Goal: Navigation & Orientation: Understand site structure

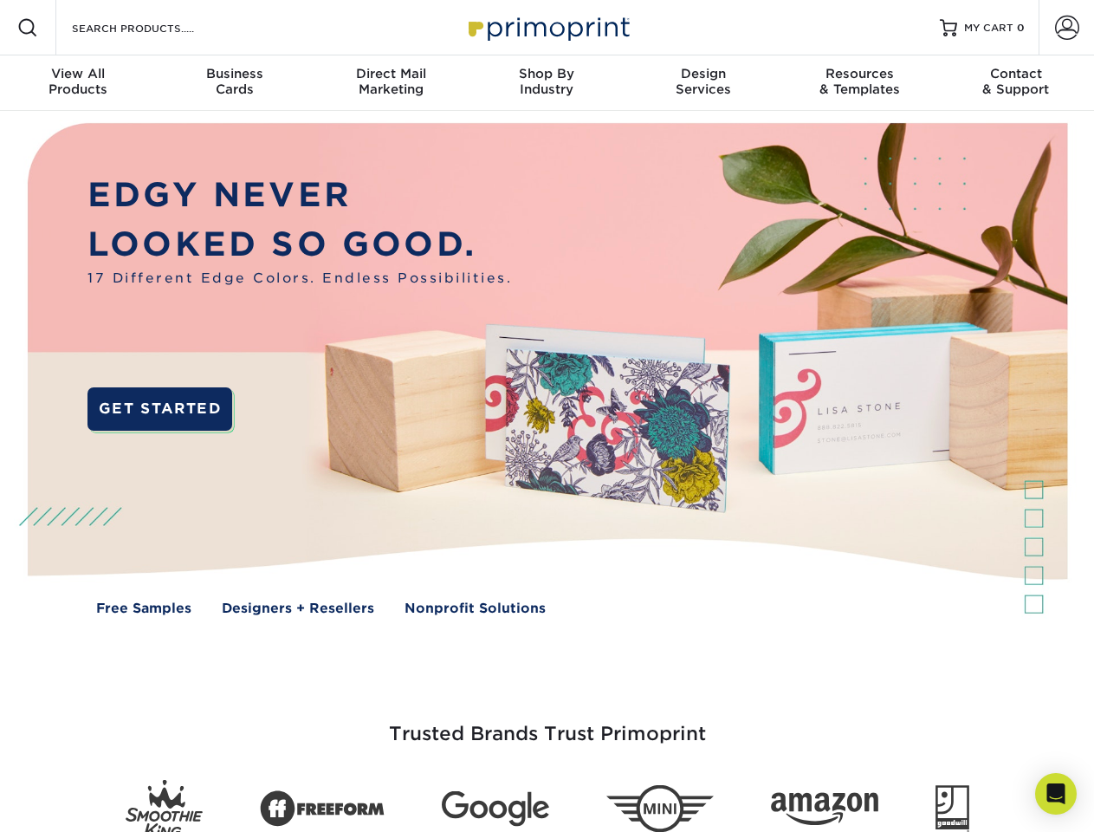
click at [547, 416] on img at bounding box center [546, 382] width 1083 height 542
click at [28, 28] on span at bounding box center [27, 27] width 21 height 21
click at [1067, 28] on span at bounding box center [1067, 28] width 24 height 24
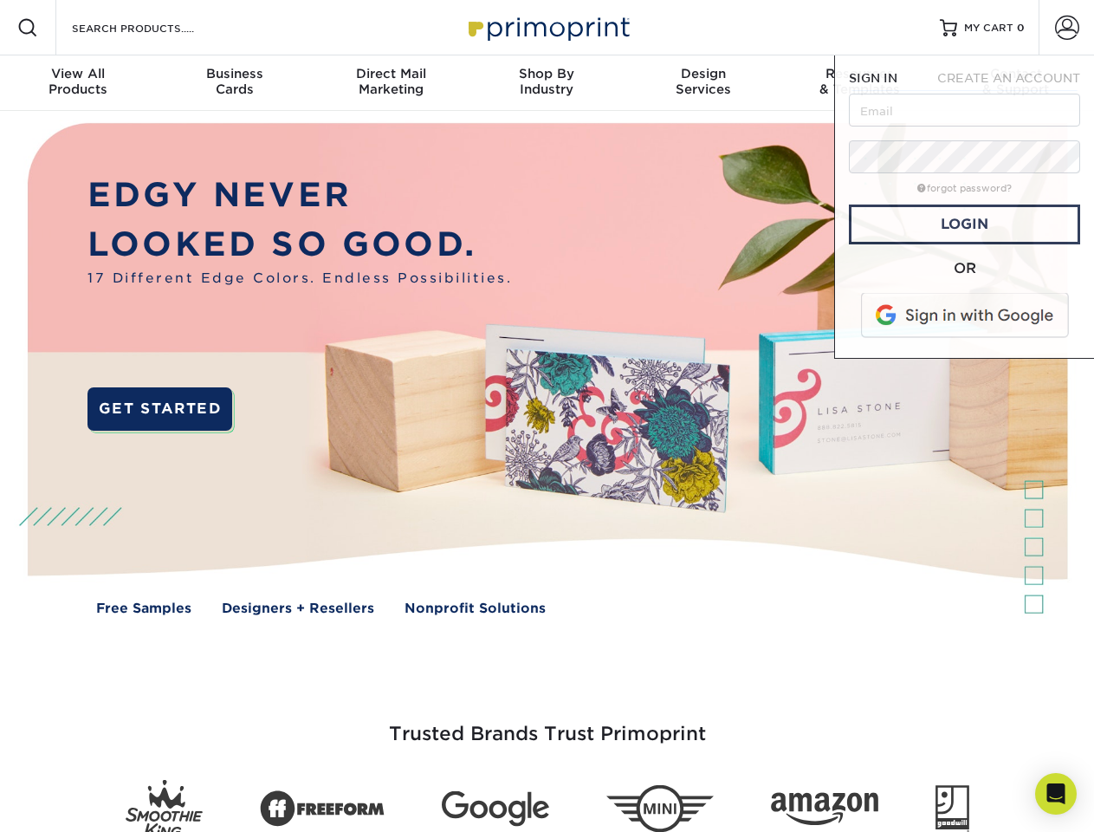
click at [78, 83] on div "View All Products" at bounding box center [78, 81] width 156 height 31
click at [234, 83] on div "Business Cards" at bounding box center [234, 81] width 156 height 31
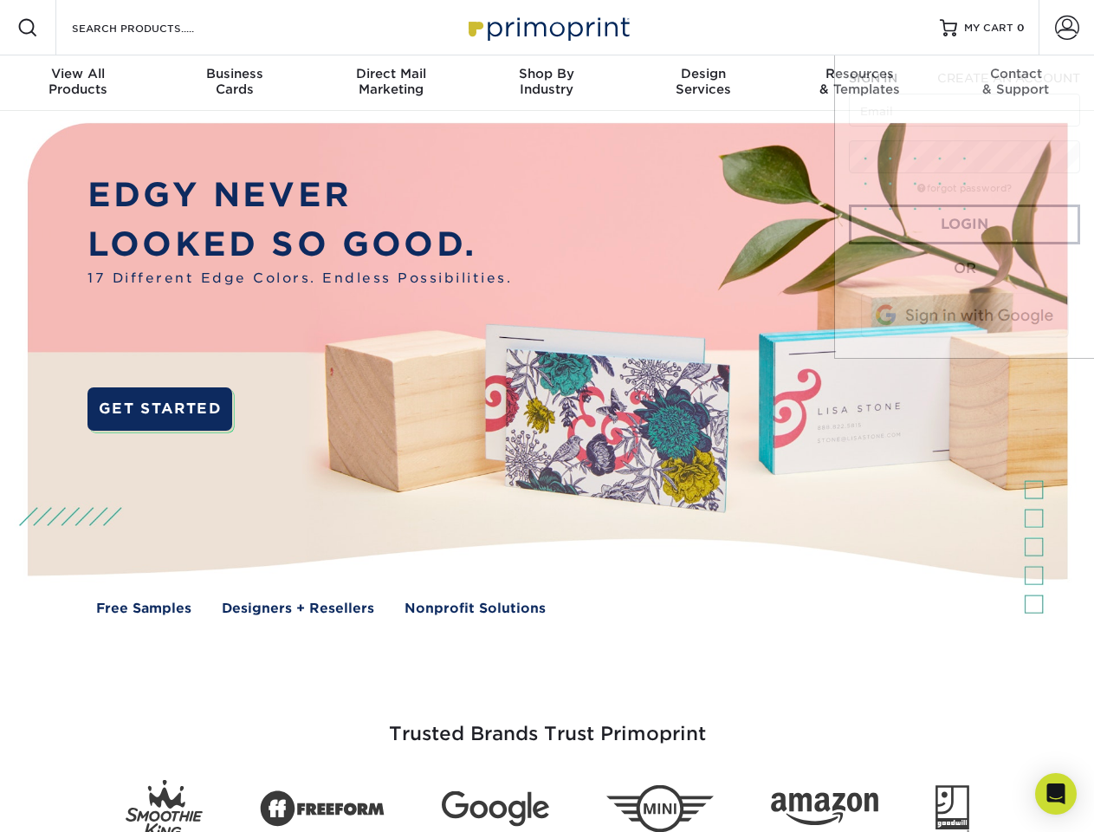
click at [391, 83] on div "Direct Mail Marketing" at bounding box center [391, 81] width 156 height 31
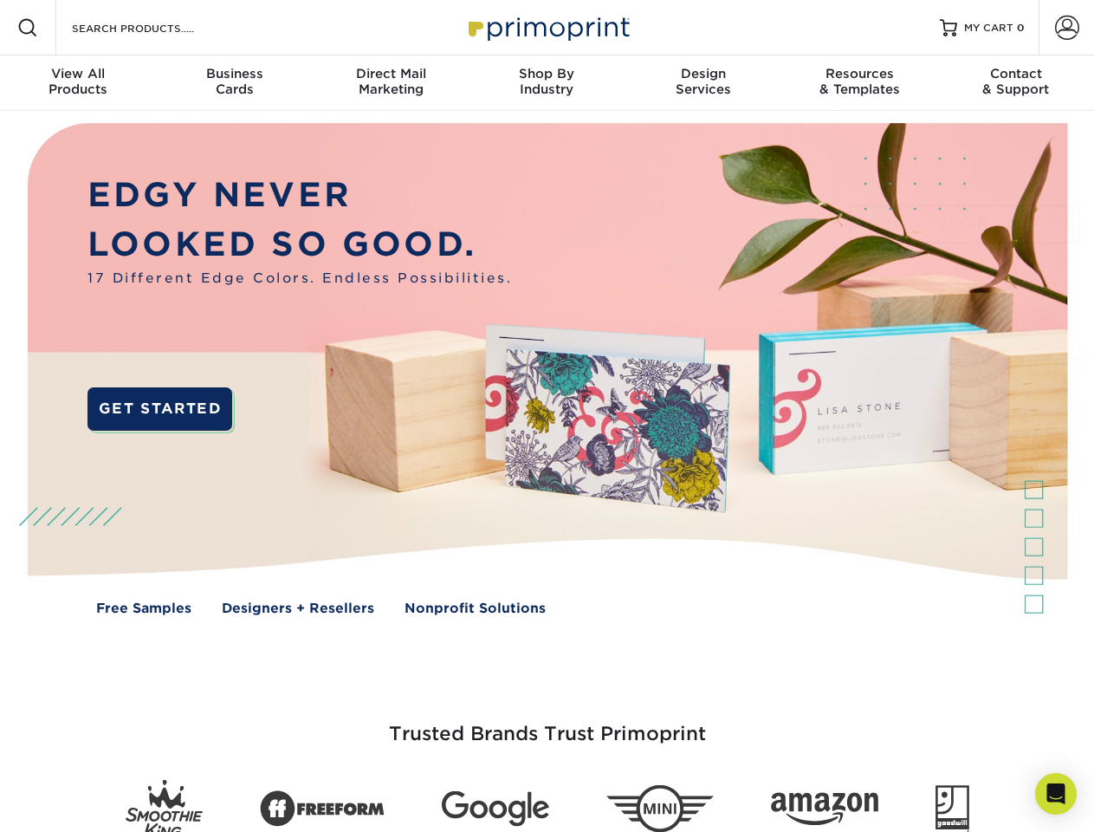
click at [547, 83] on div "Shop By Industry" at bounding box center [547, 81] width 156 height 31
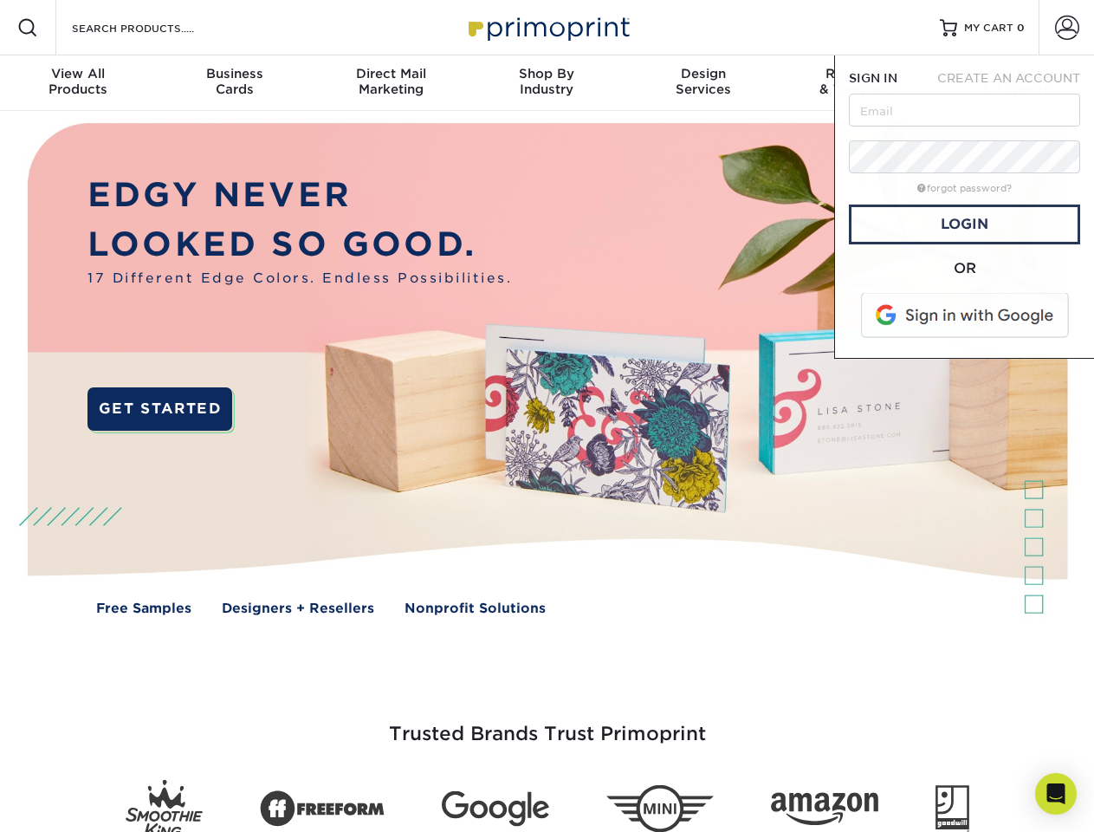
click at [704, 83] on div "Design Services" at bounding box center [704, 81] width 156 height 31
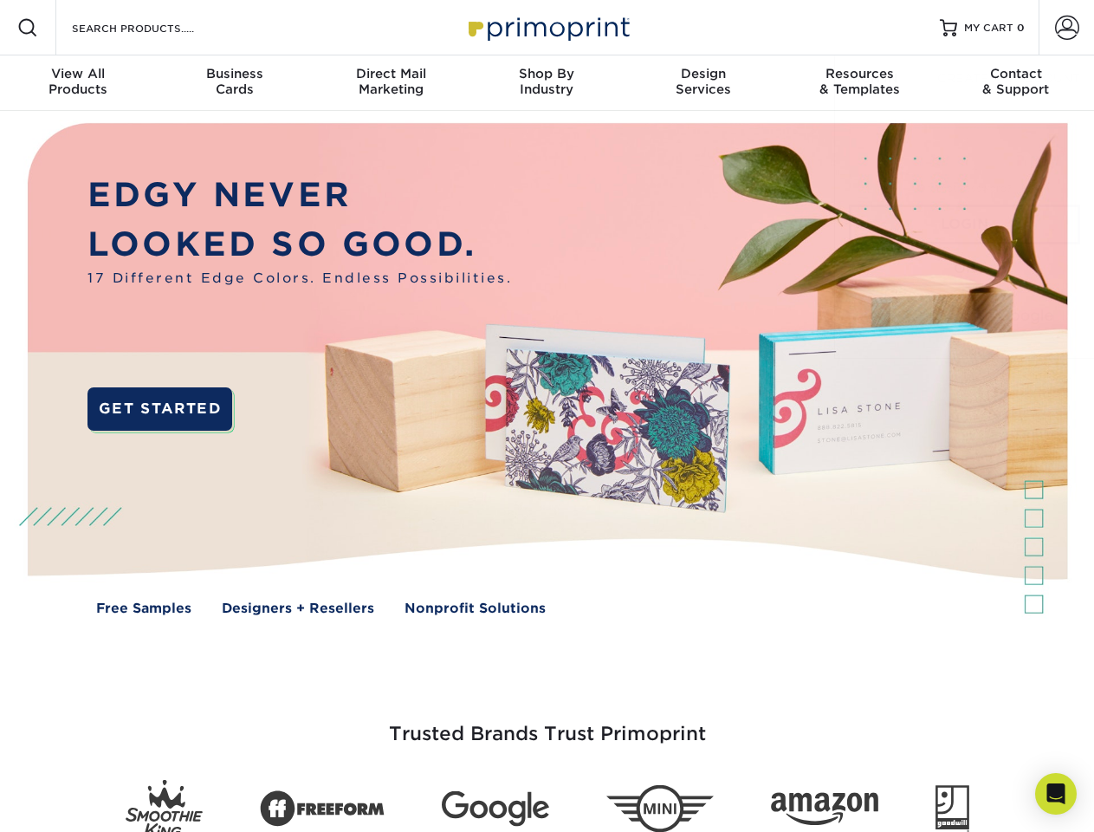
click at [860, 83] on span "SIGN IN" at bounding box center [873, 78] width 49 height 14
click at [1016, 83] on div "Contact & Support" at bounding box center [1016, 81] width 156 height 31
